Goal: Check status: Check status

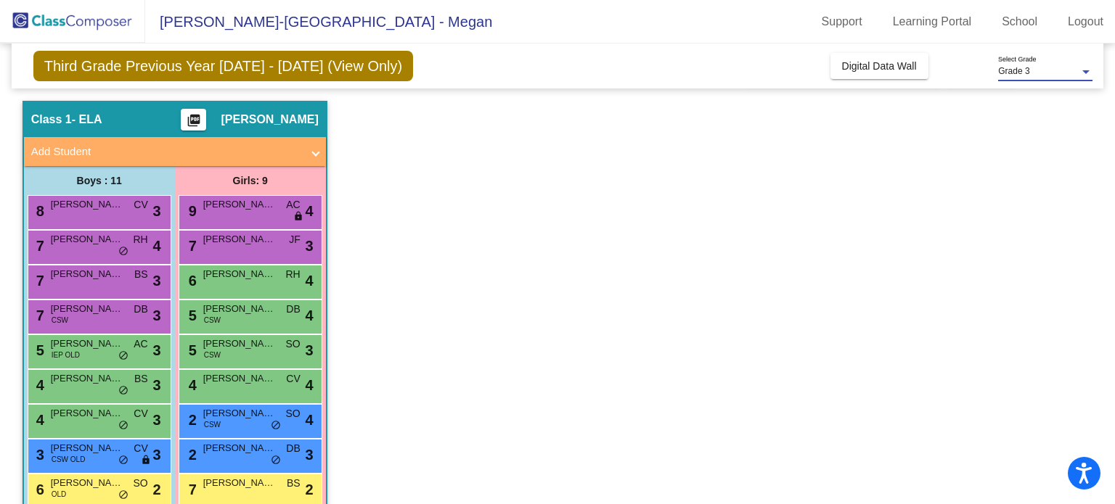
scroll to position [73, 0]
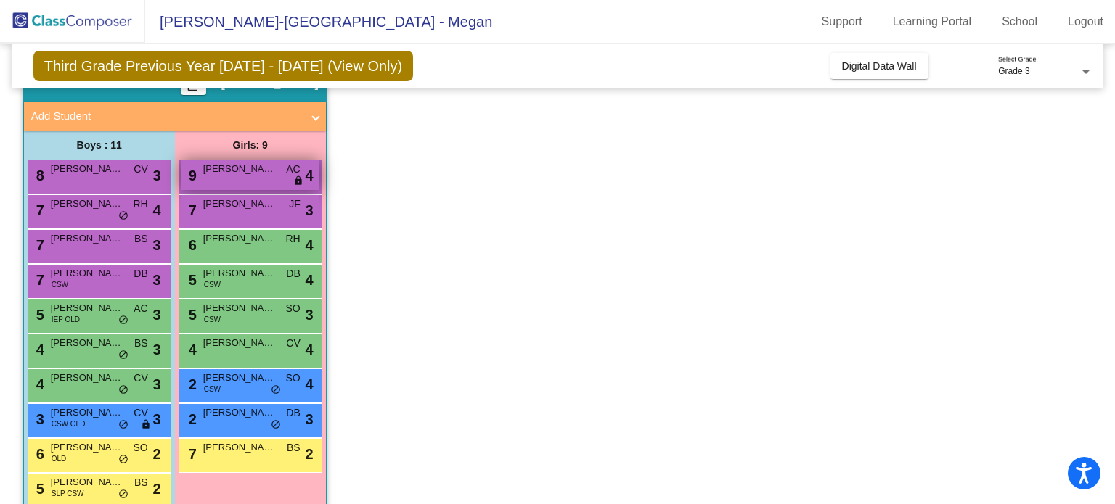
click at [210, 176] on div "9 [PERSON_NAME] AC lock do_not_disturb_alt 4" at bounding box center [250, 175] width 139 height 30
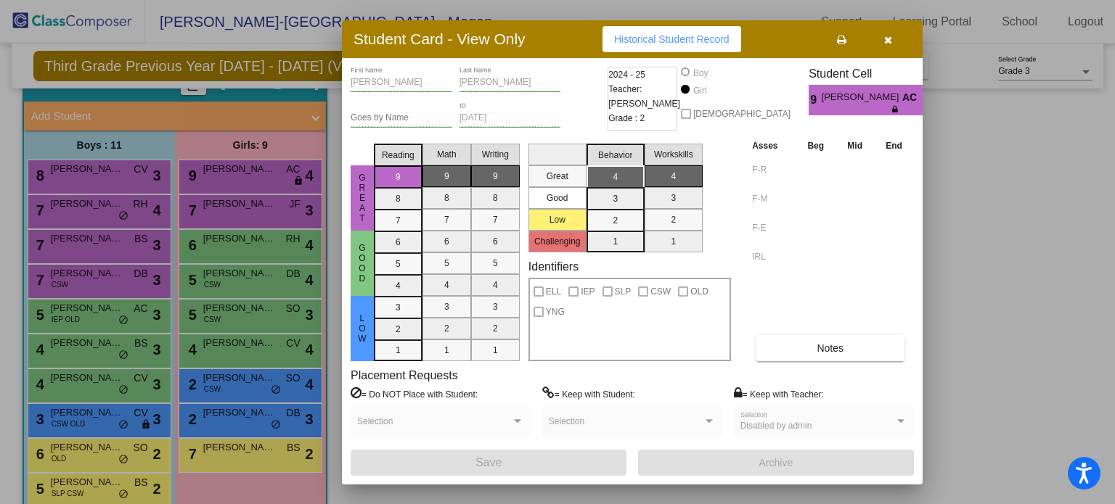
click at [890, 40] on icon "button" at bounding box center [888, 40] width 8 height 10
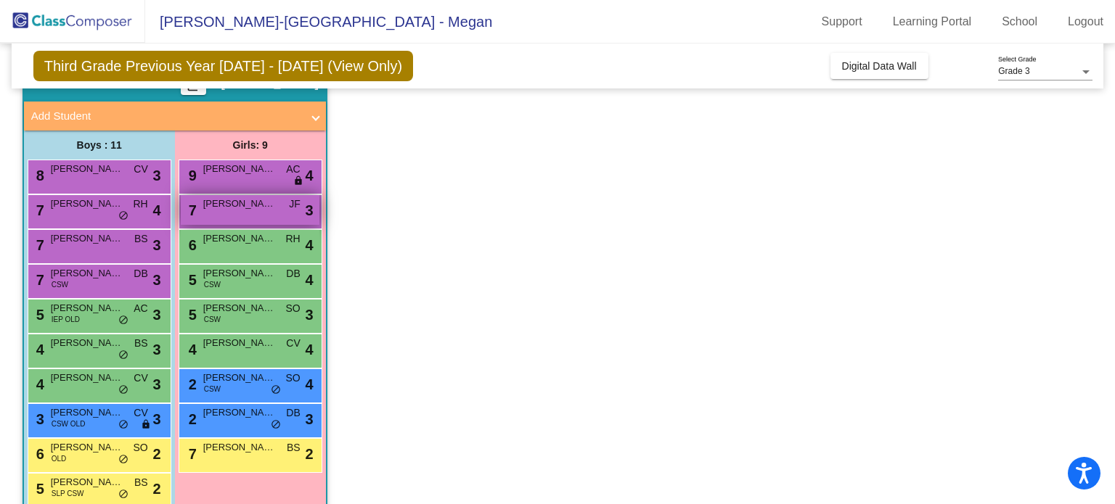
click at [253, 213] on div "7 [PERSON_NAME] JF lock do_not_disturb_alt 3" at bounding box center [250, 210] width 139 height 30
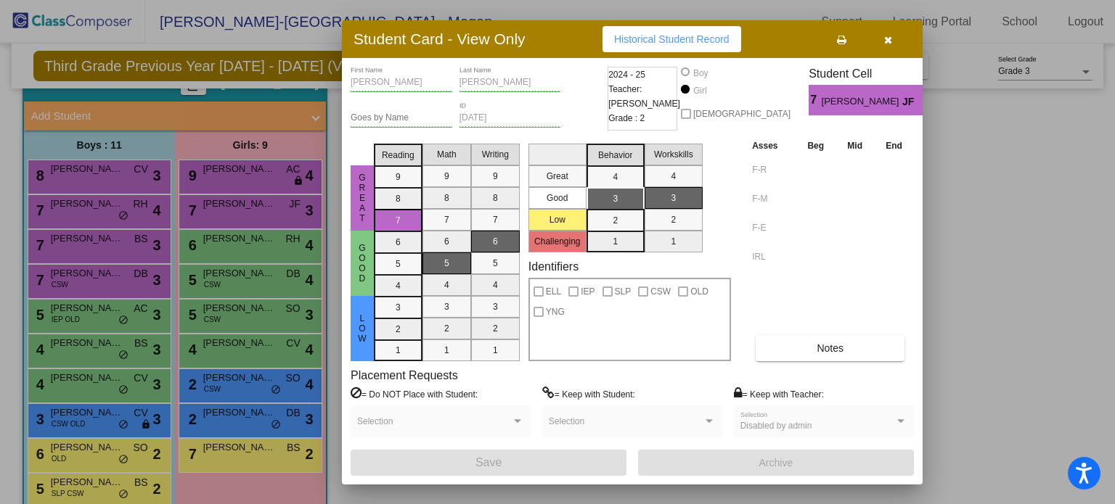
click at [884, 40] on icon "button" at bounding box center [888, 40] width 8 height 10
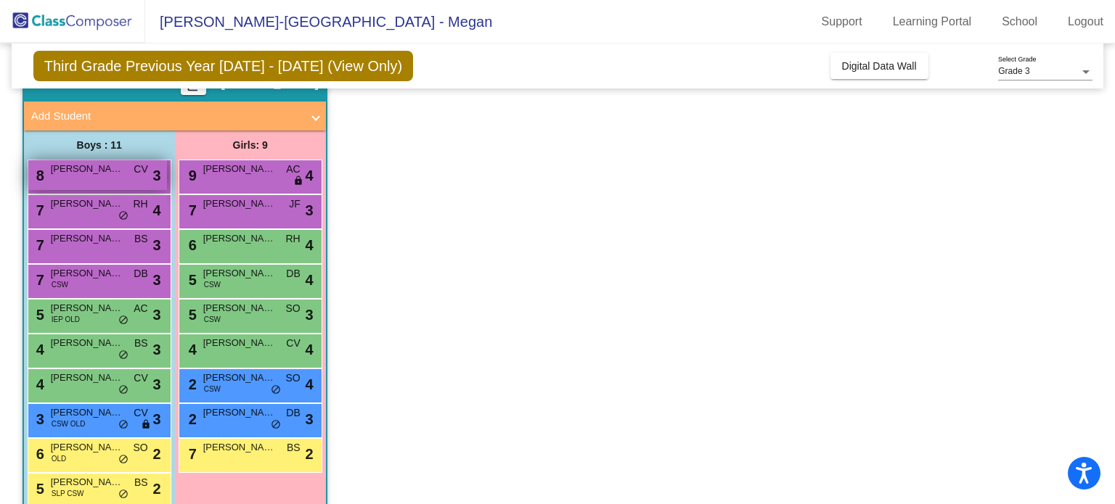
click at [116, 185] on div "8 [PERSON_NAME] CV lock do_not_disturb_alt 3" at bounding box center [97, 175] width 139 height 30
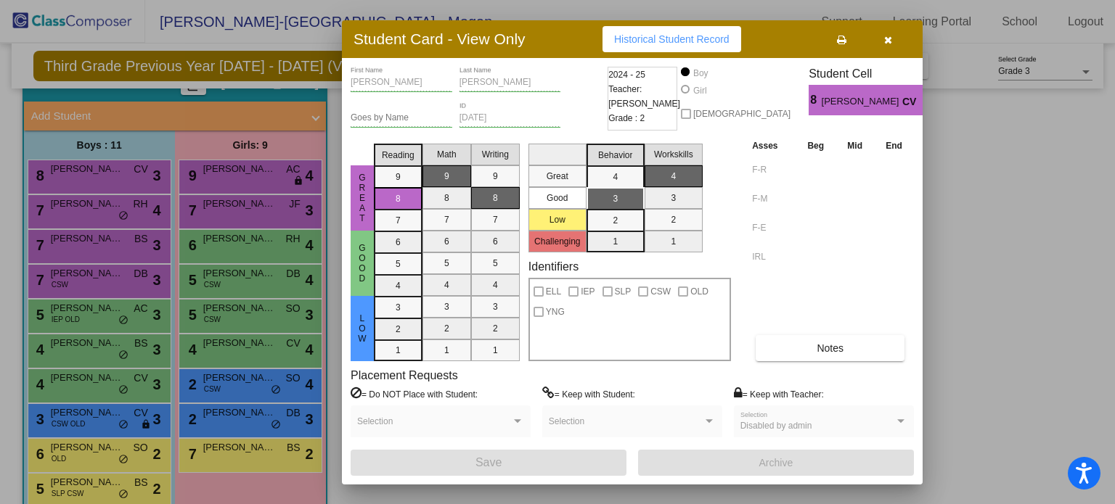
click at [901, 37] on button "button" at bounding box center [887, 39] width 46 height 26
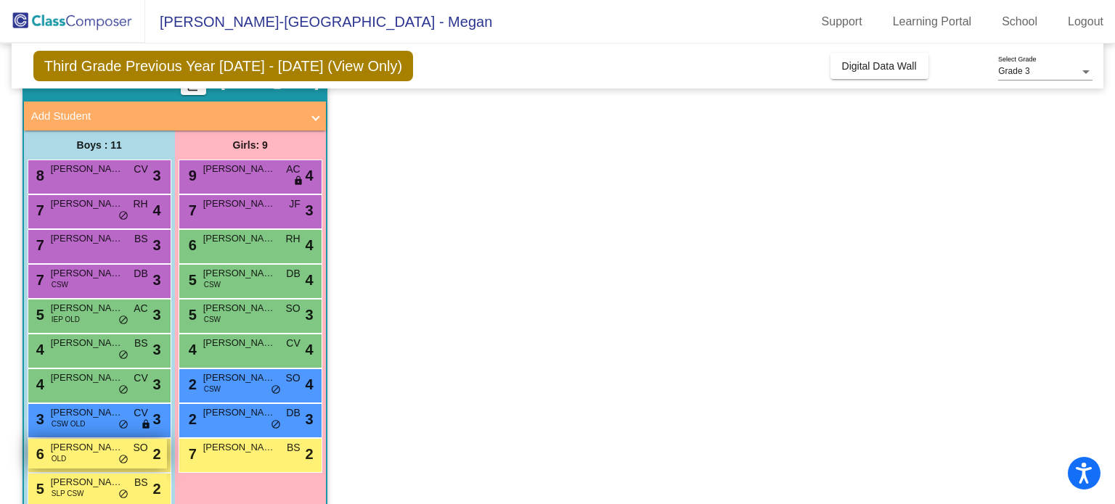
click at [70, 463] on div "6 [PERSON_NAME] OLD SO lock do_not_disturb_alt 2" at bounding box center [97, 454] width 139 height 30
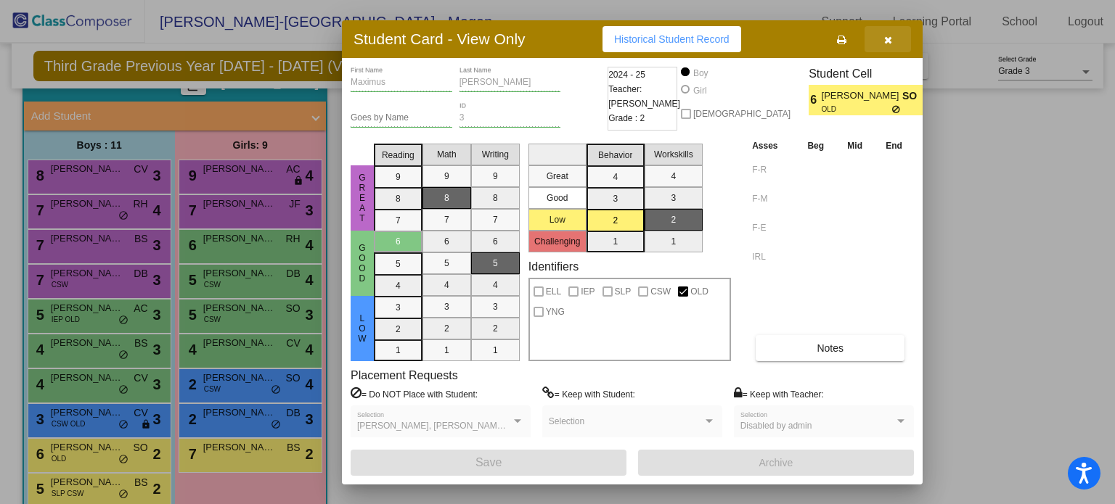
click at [894, 40] on button "button" at bounding box center [887, 39] width 46 height 26
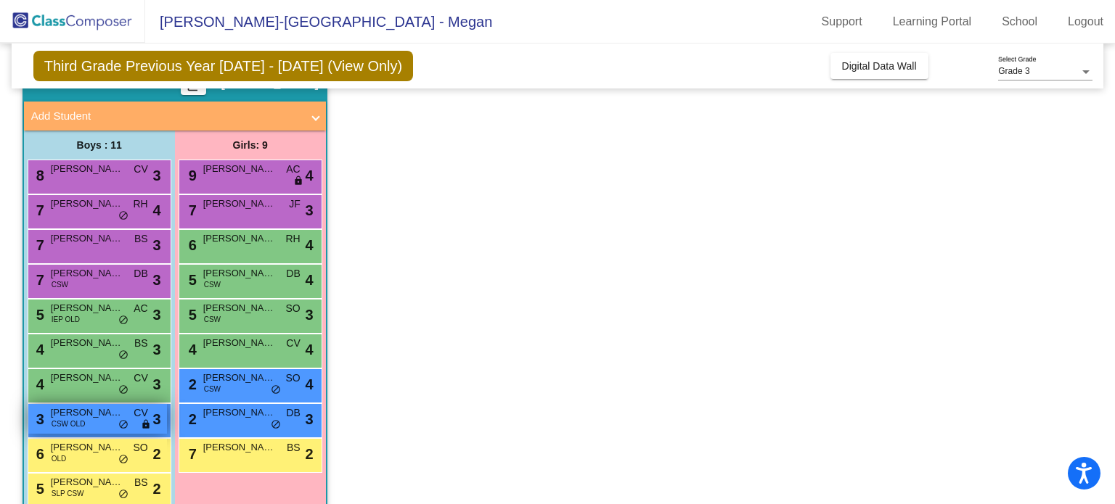
scroll to position [134, 0]
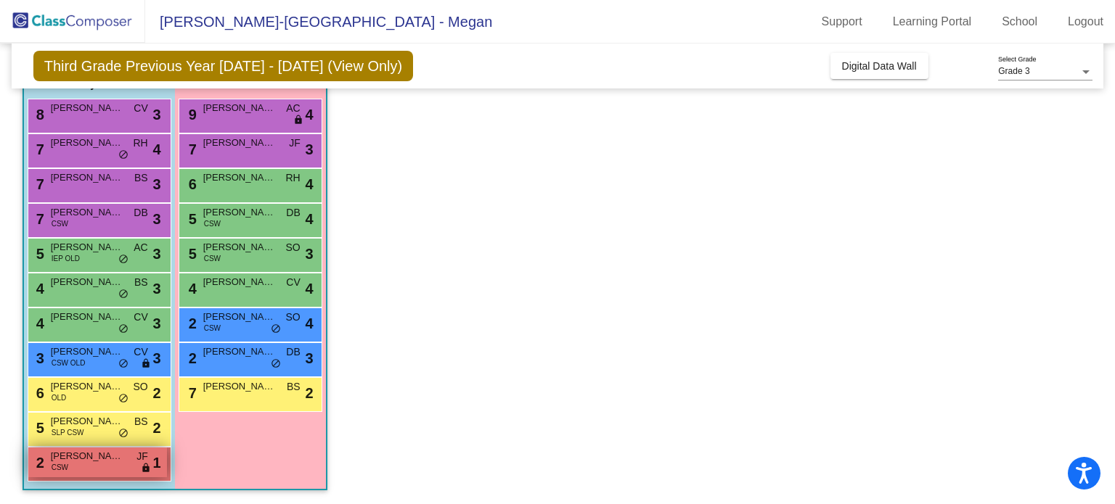
click at [69, 452] on span "[PERSON_NAME]" at bounding box center [87, 456] width 73 height 15
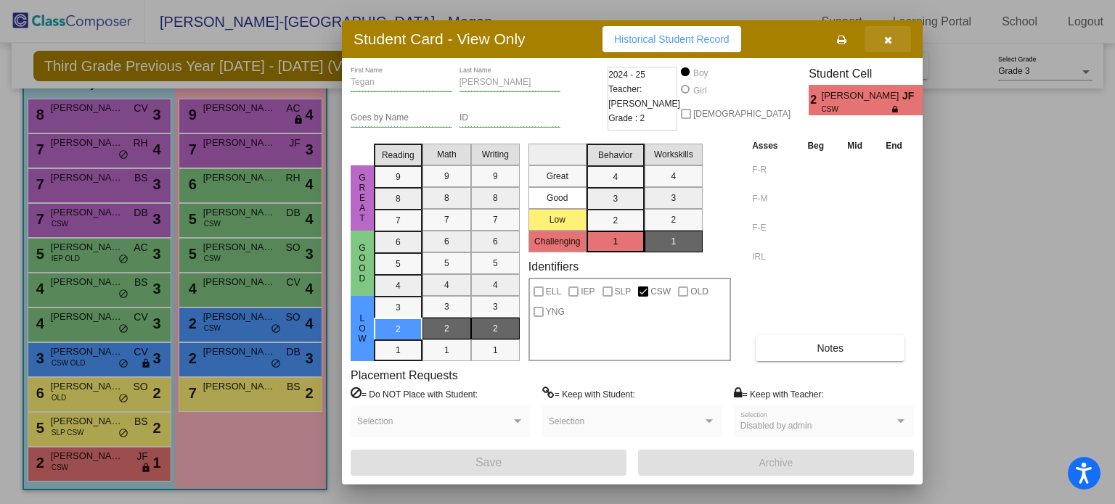
click at [891, 42] on button "button" at bounding box center [887, 39] width 46 height 26
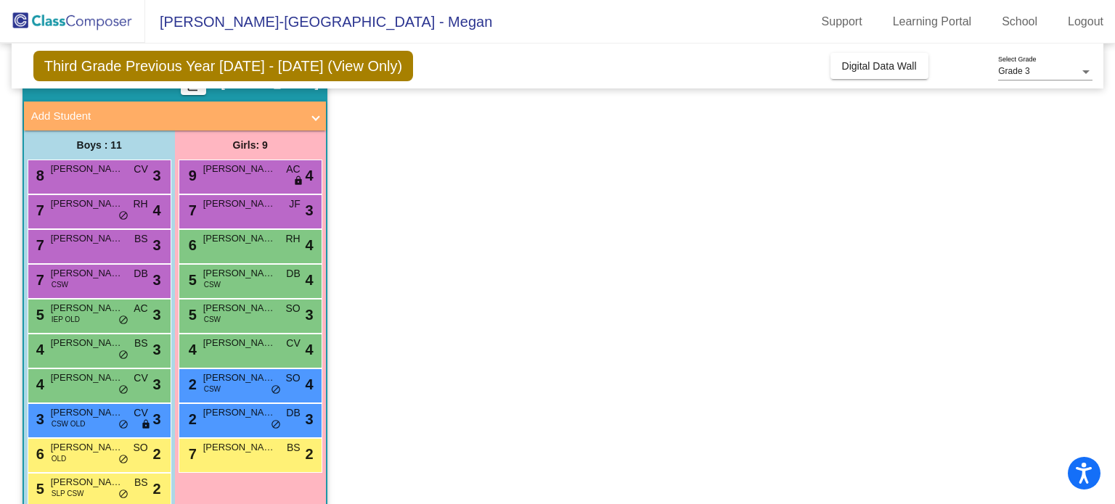
scroll to position [0, 0]
